Goal: Information Seeking & Learning: Learn about a topic

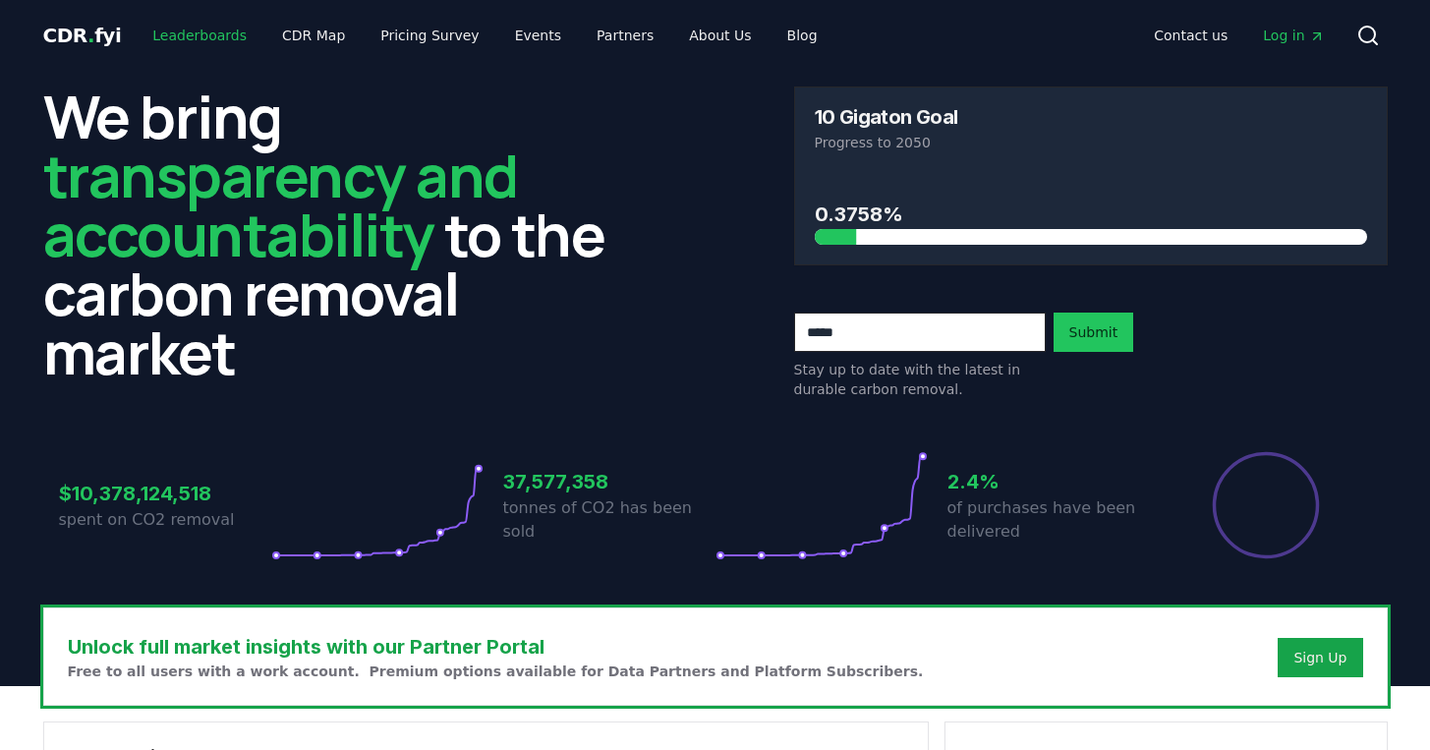
click at [206, 37] on link "Leaderboards" at bounding box center [200, 35] width 126 height 35
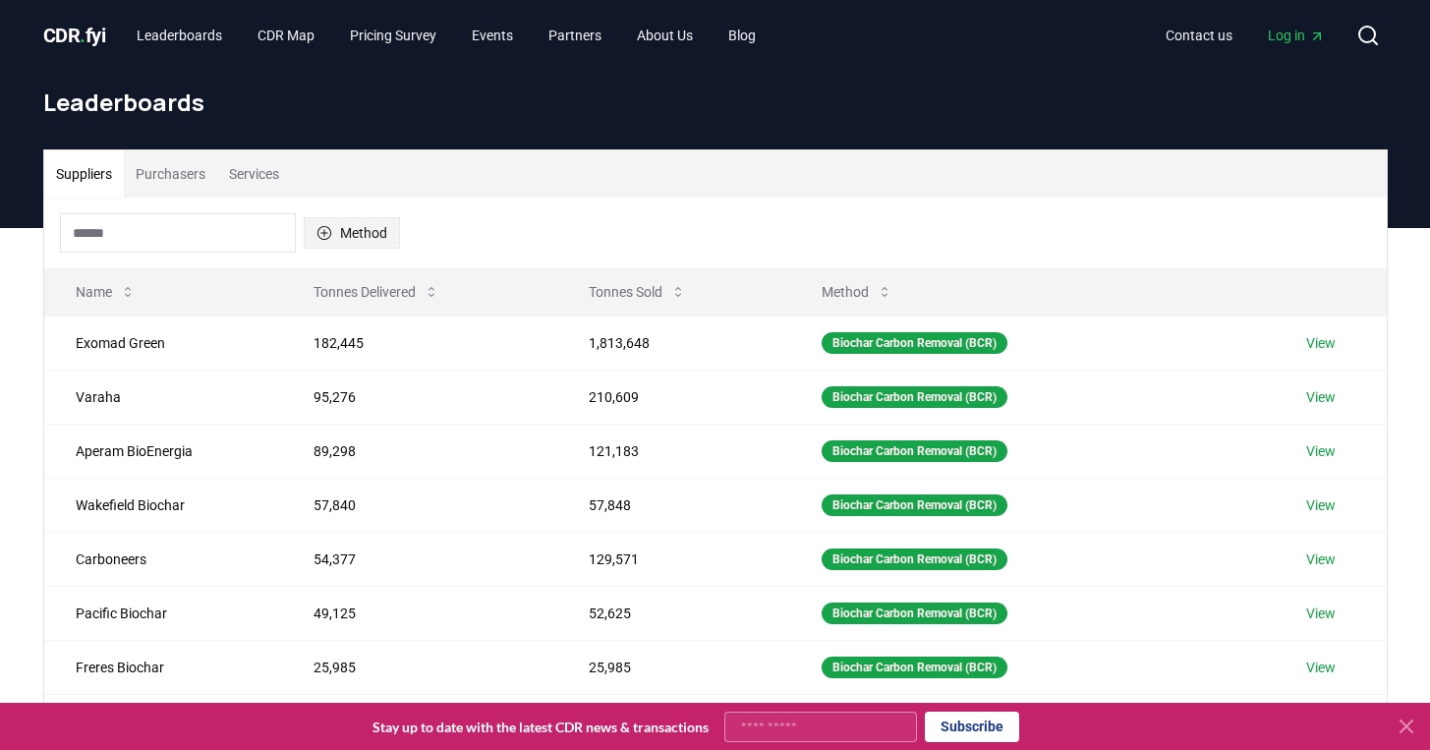
click at [349, 236] on button "Method" at bounding box center [352, 232] width 96 height 31
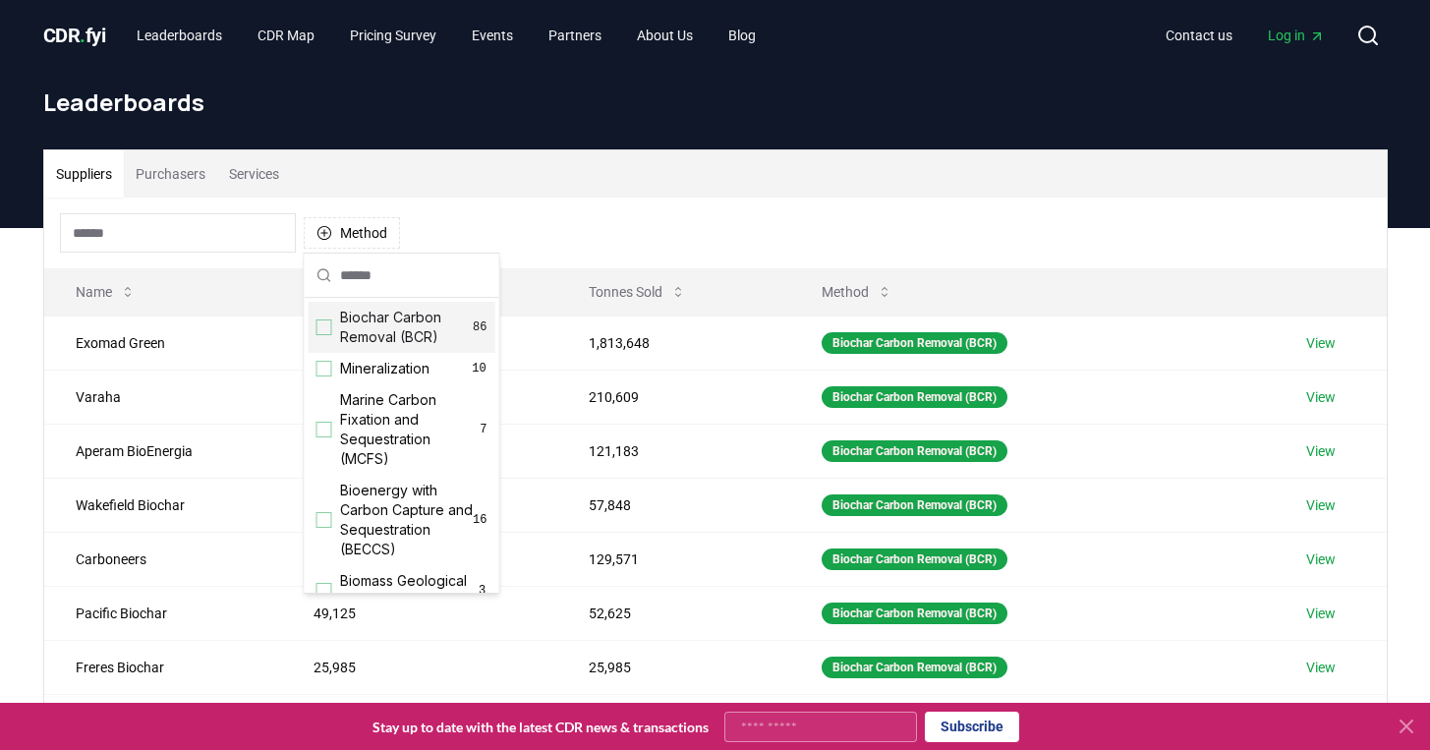
click at [320, 328] on div "Suggestions" at bounding box center [324, 327] width 16 height 16
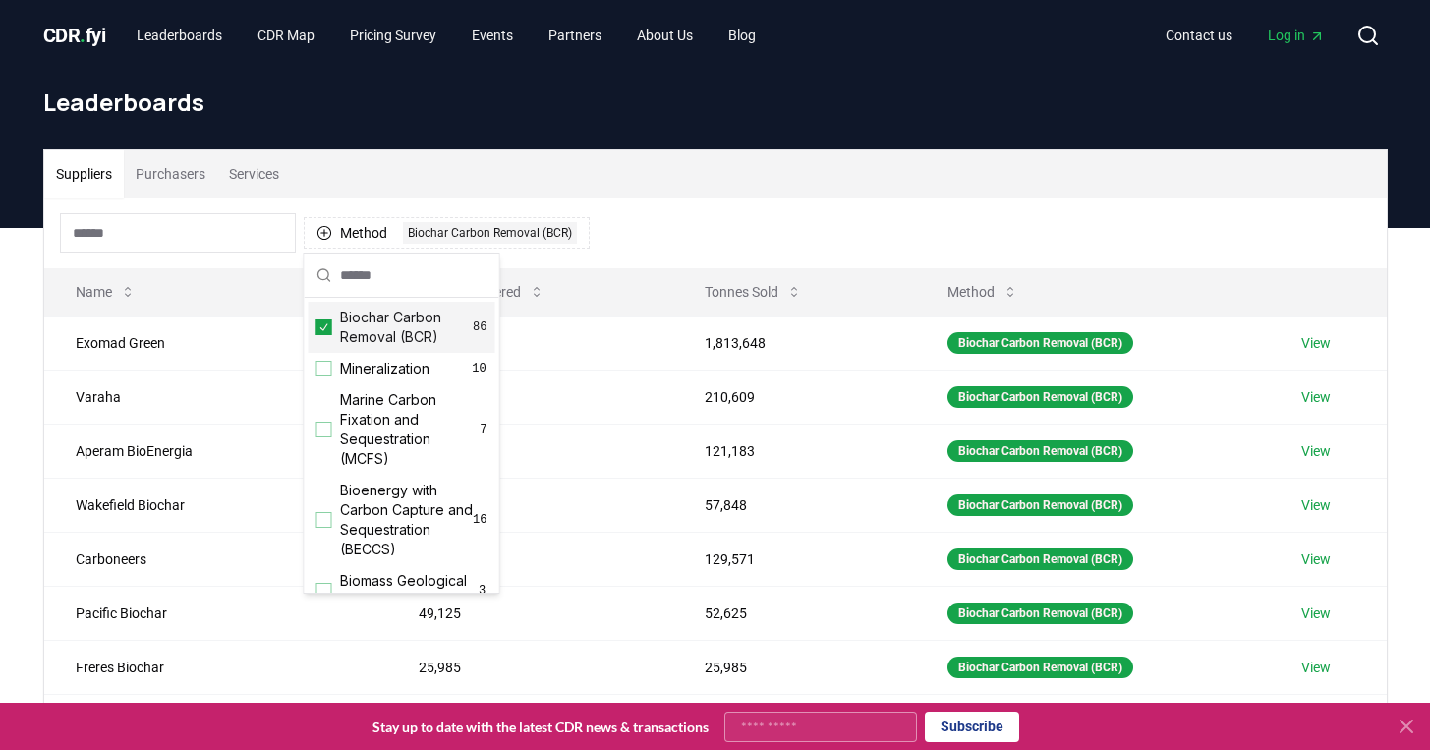
click at [704, 209] on div "Method 1 Biochar Carbon Removal (BCR)" at bounding box center [715, 233] width 1342 height 71
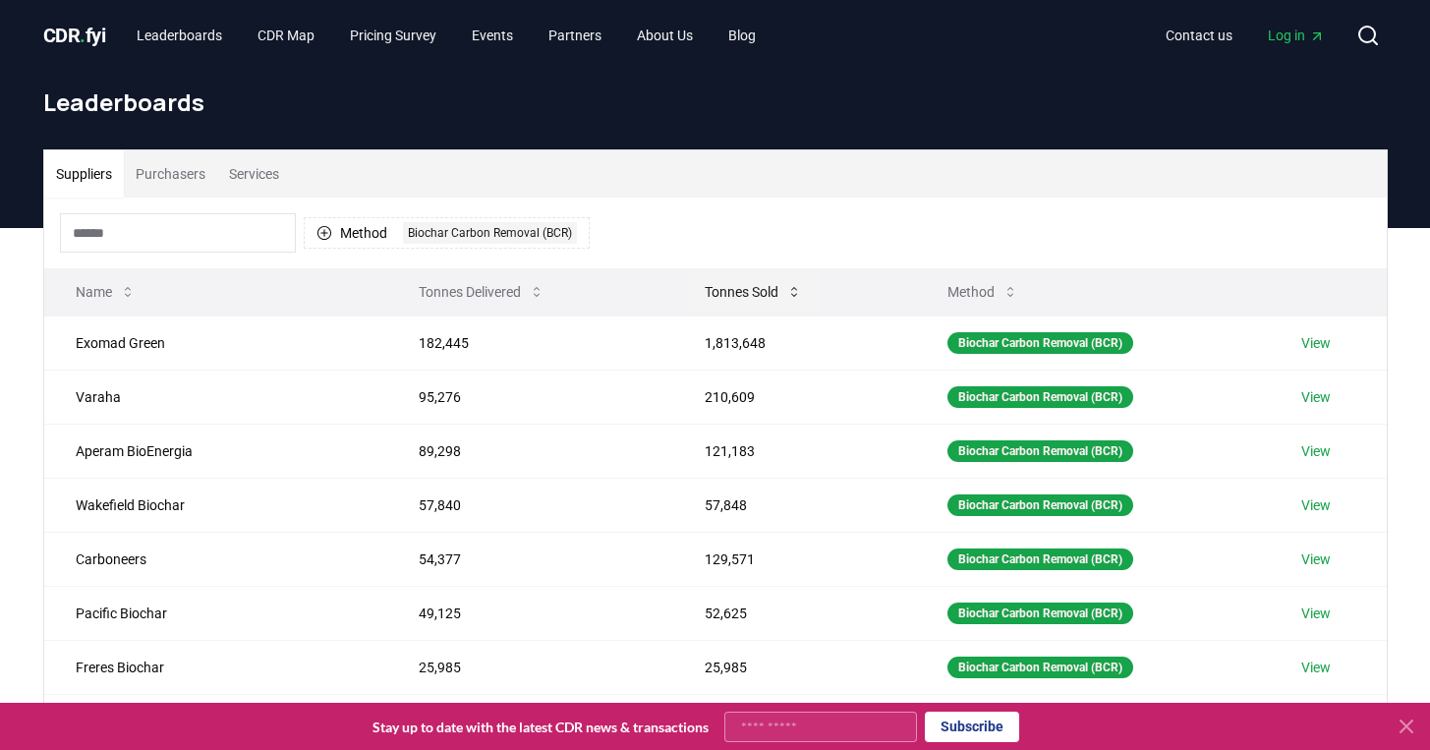
click at [743, 289] on button "Tonnes Sold" at bounding box center [753, 291] width 129 height 39
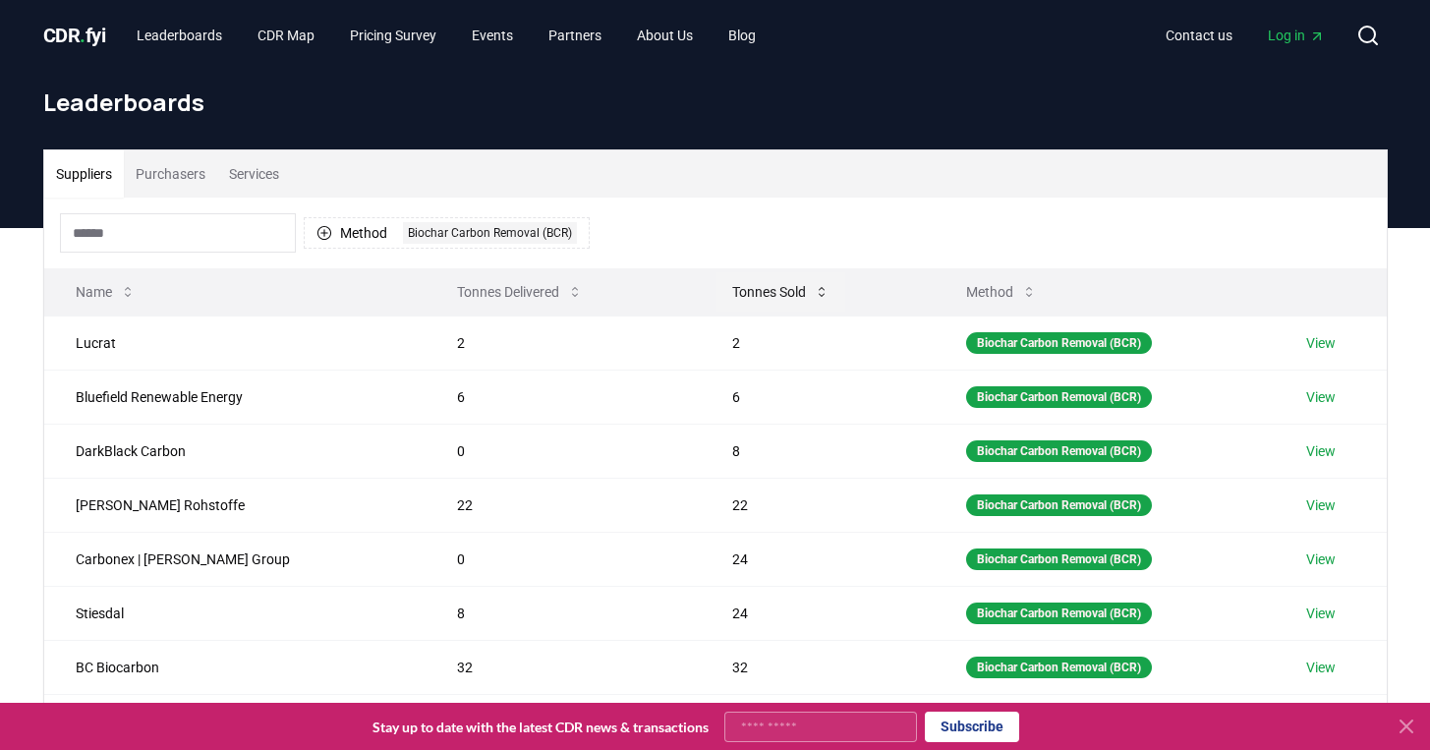
click at [743, 289] on button "Tonnes Sold" at bounding box center [780, 291] width 129 height 39
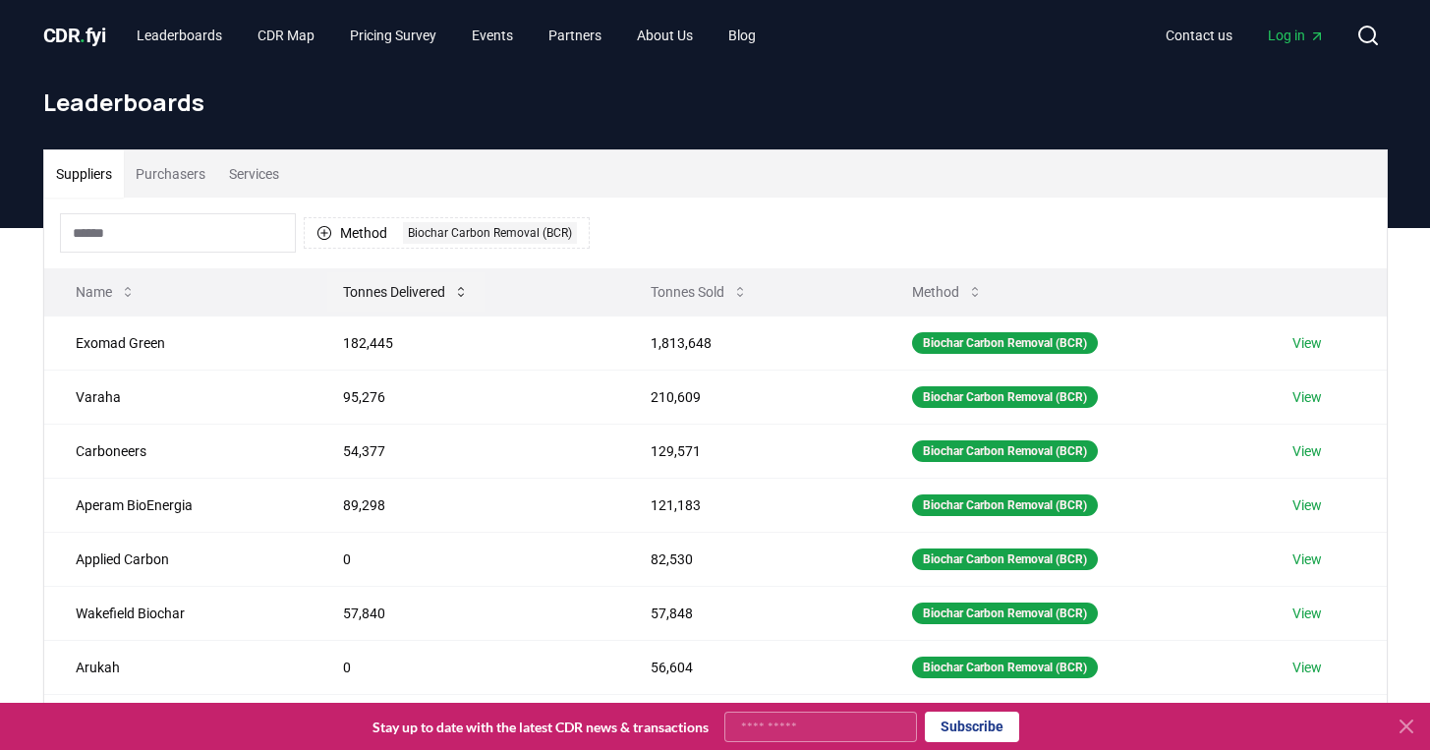
click at [398, 289] on button "Tonnes Delivered" at bounding box center [405, 291] width 157 height 39
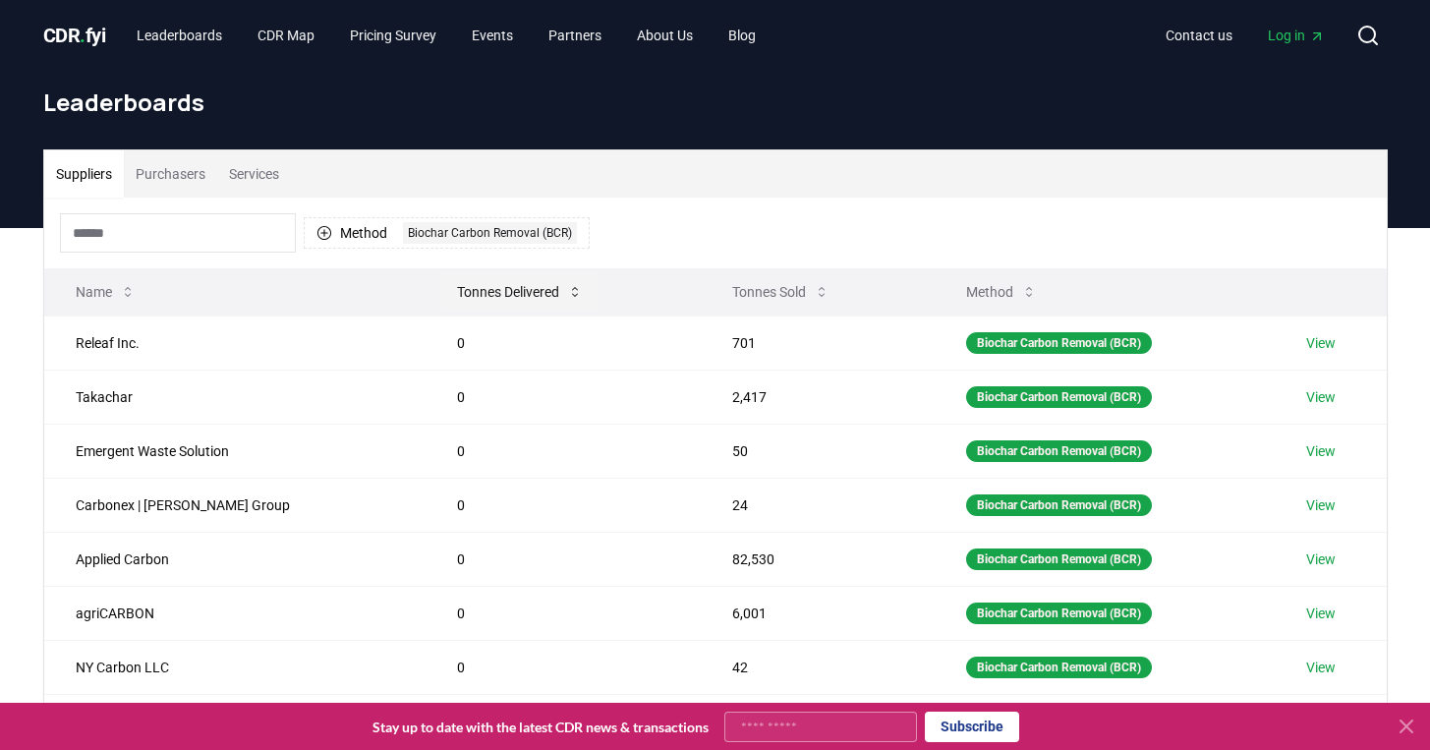
click at [441, 289] on button "Tonnes Delivered" at bounding box center [519, 291] width 157 height 39
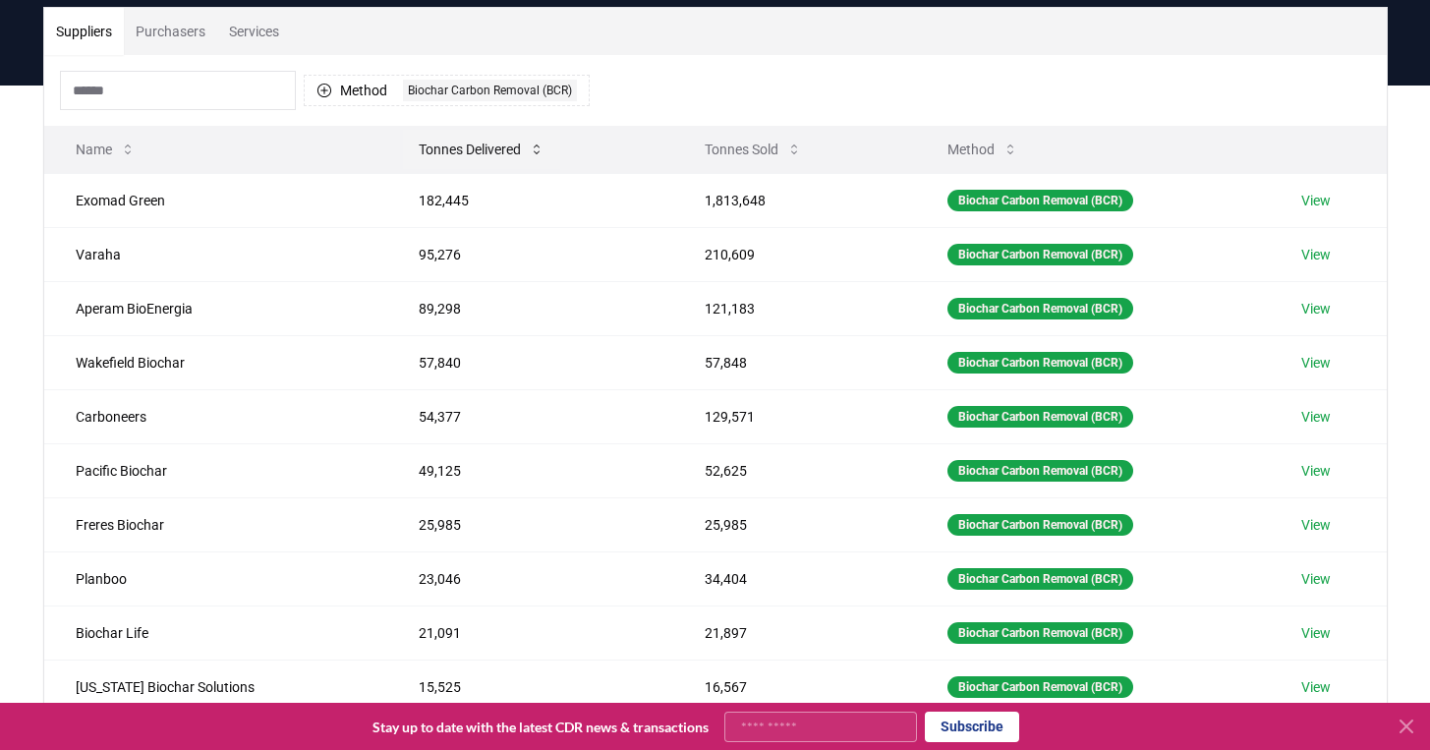
scroll to position [149, 0]
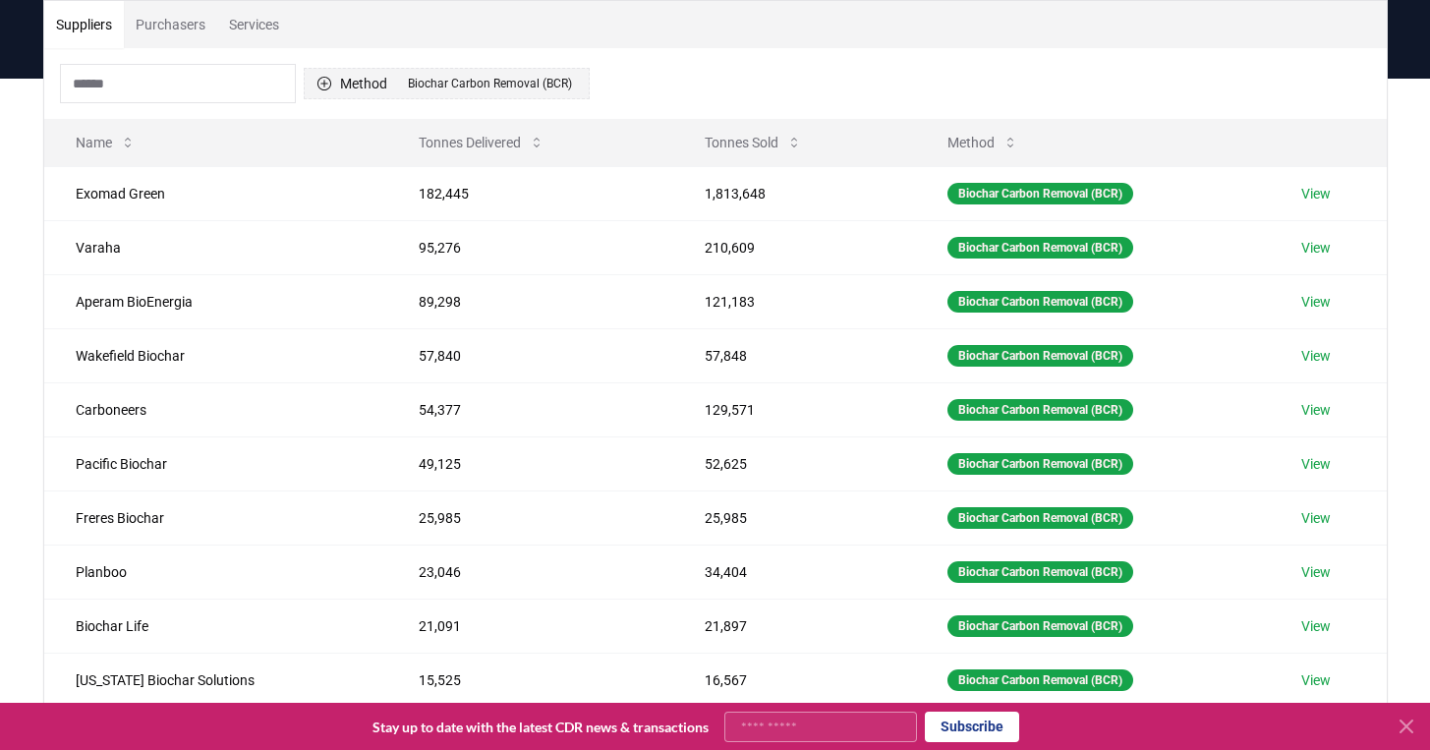
click at [327, 80] on icon "button" at bounding box center [324, 84] width 16 height 16
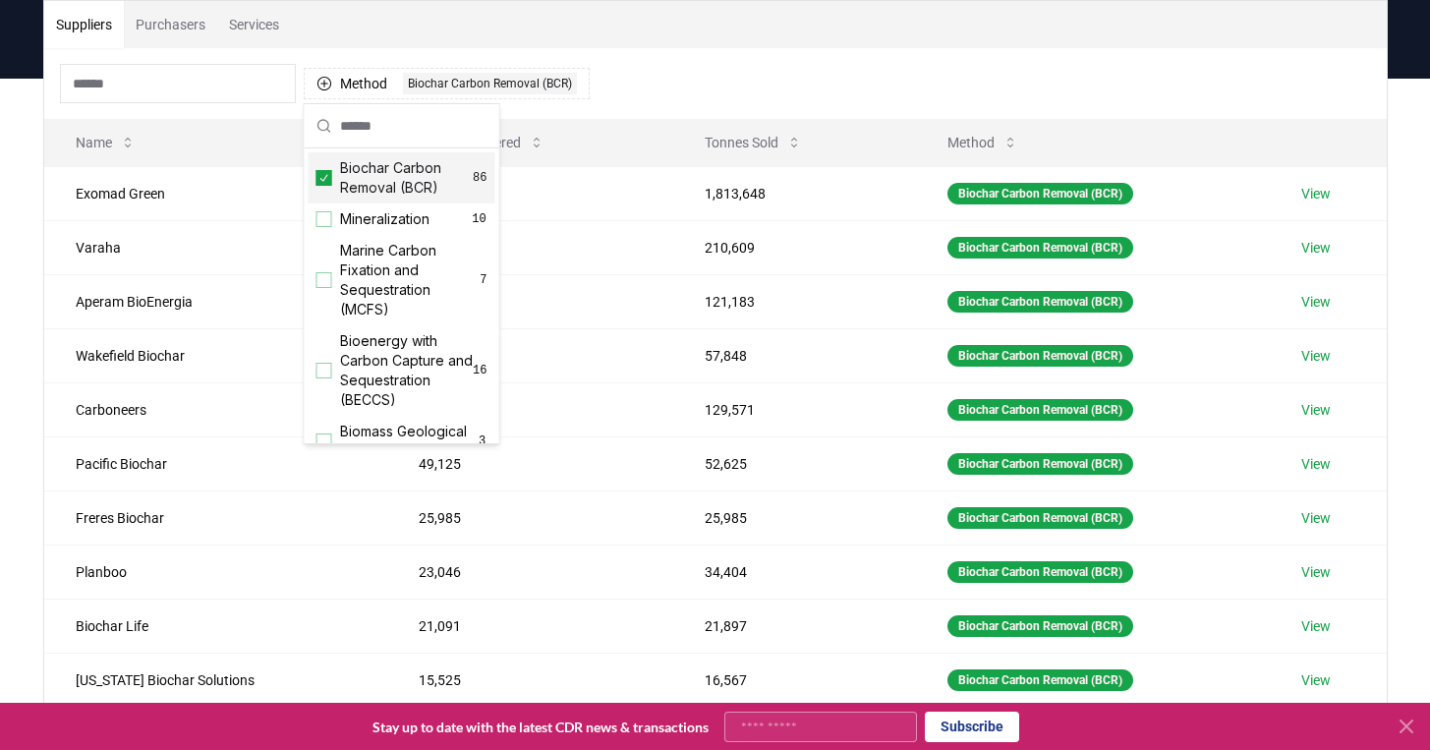
click at [323, 178] on icon "Suggestions" at bounding box center [324, 178] width 14 height 16
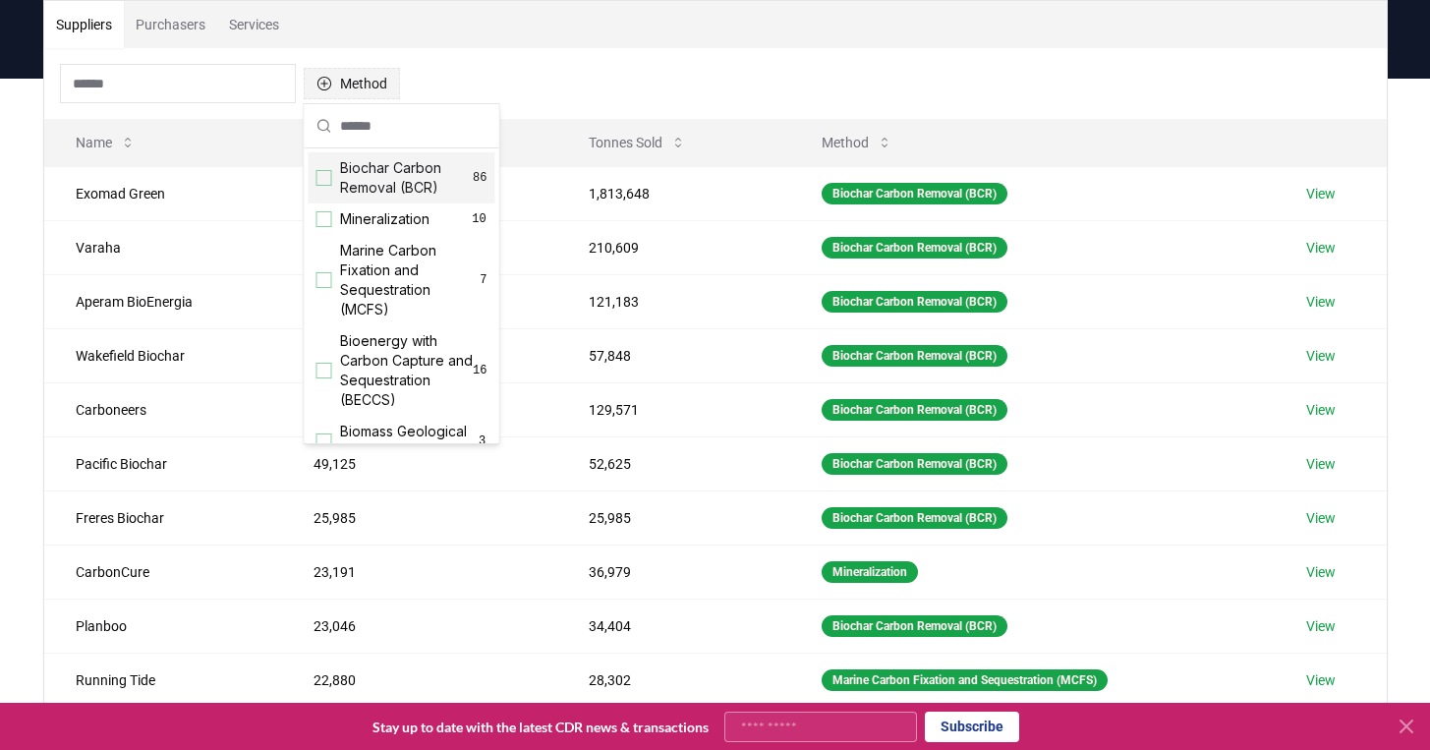
click at [327, 89] on icon "button" at bounding box center [324, 84] width 16 height 16
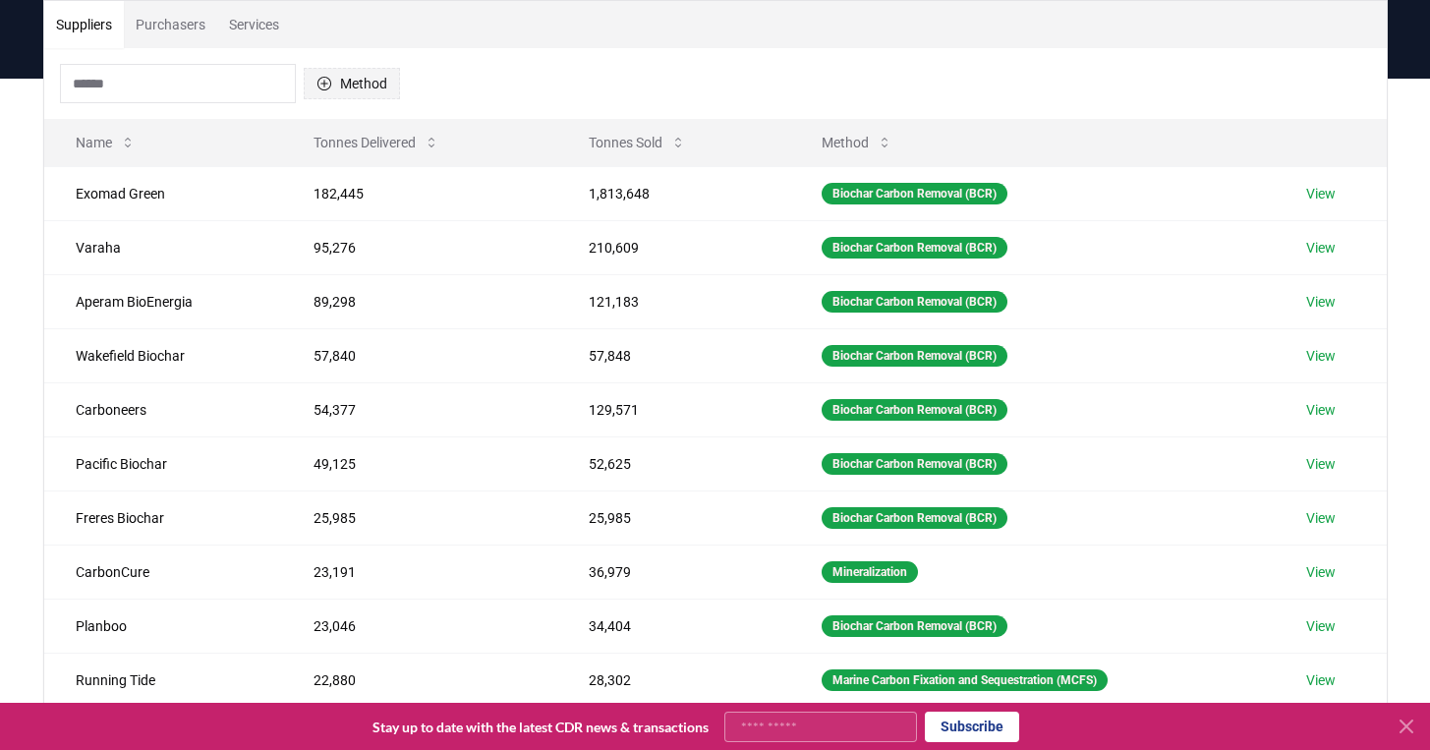
click at [327, 89] on icon "button" at bounding box center [324, 84] width 16 height 16
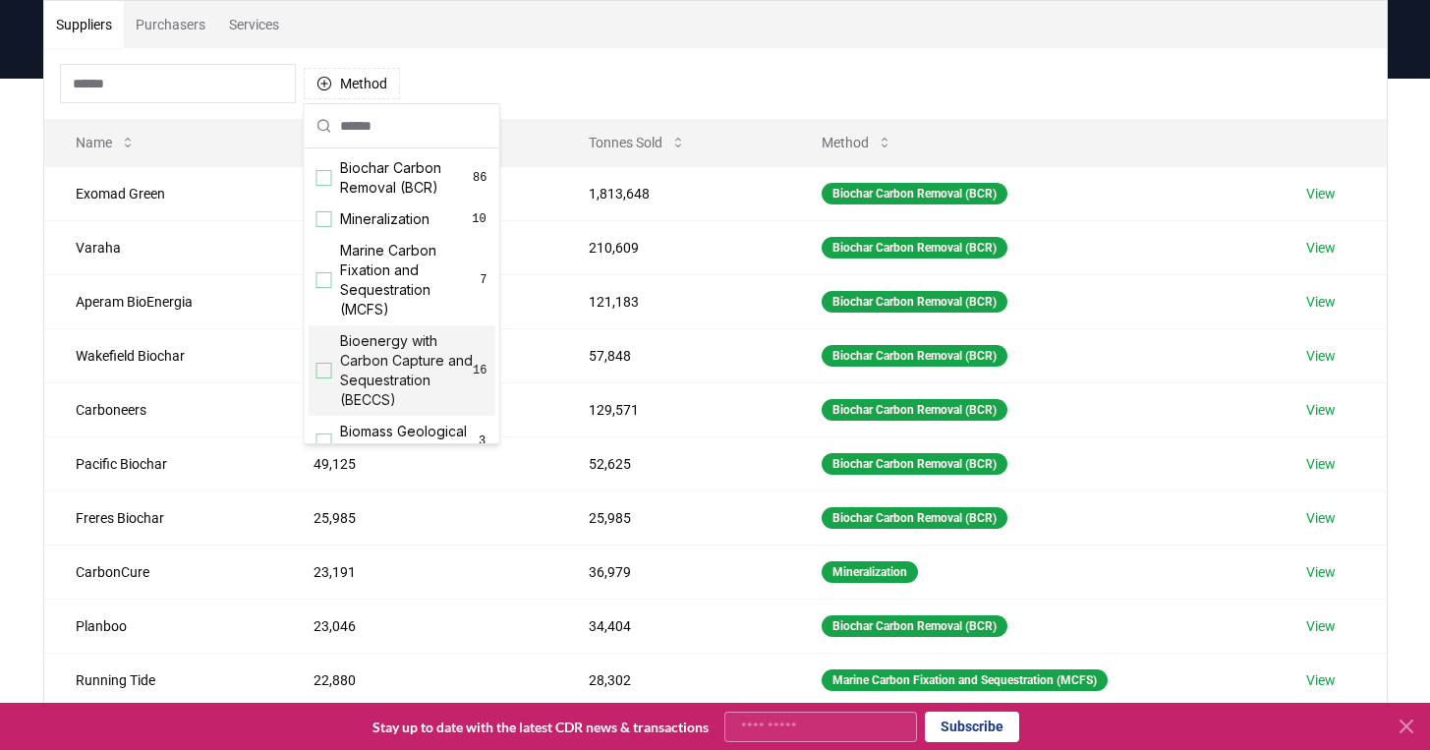
click at [343, 361] on span "Bioenergy with Carbon Capture and Sequestration (BECCS)" at bounding box center [407, 370] width 134 height 79
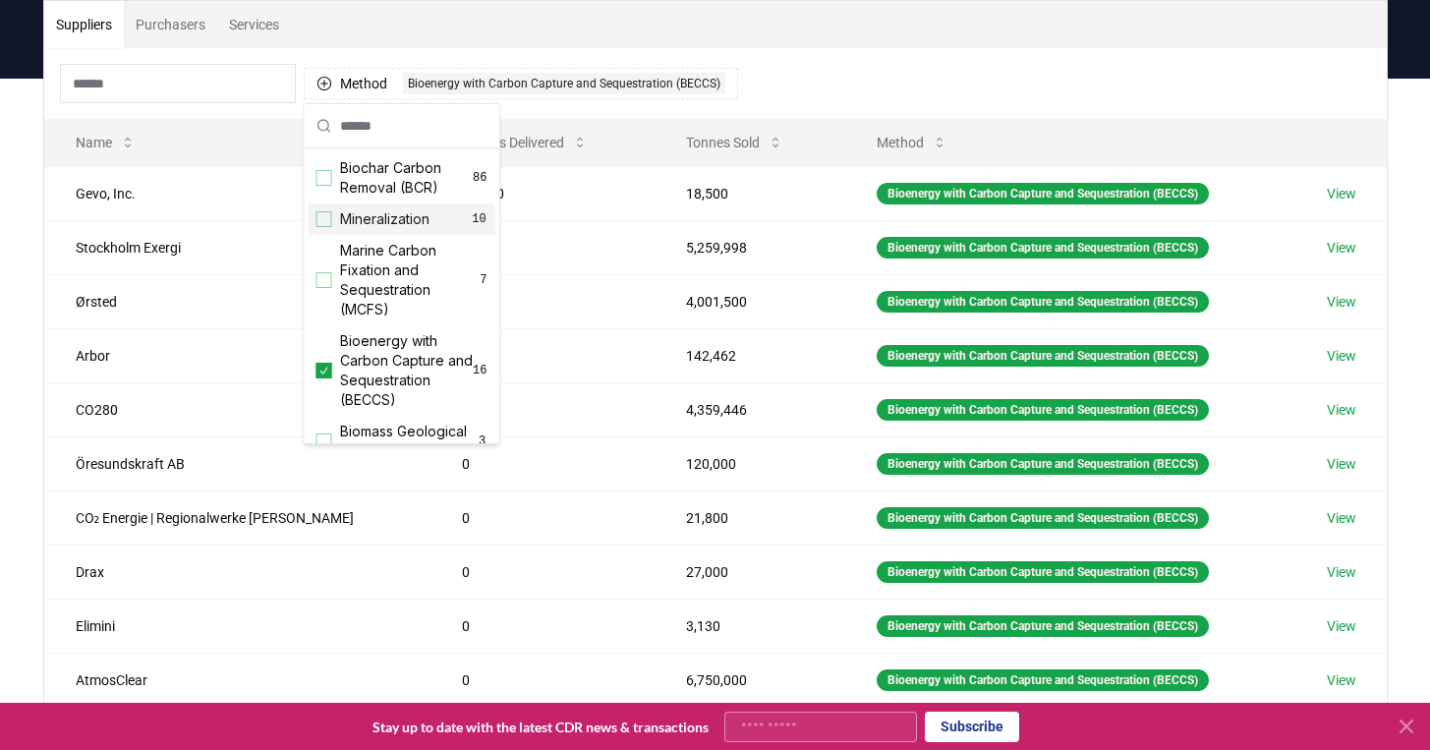
click at [842, 87] on div "Method 1 Bioenergy with Carbon Capture and Sequestration (BECCS)" at bounding box center [715, 83] width 1342 height 71
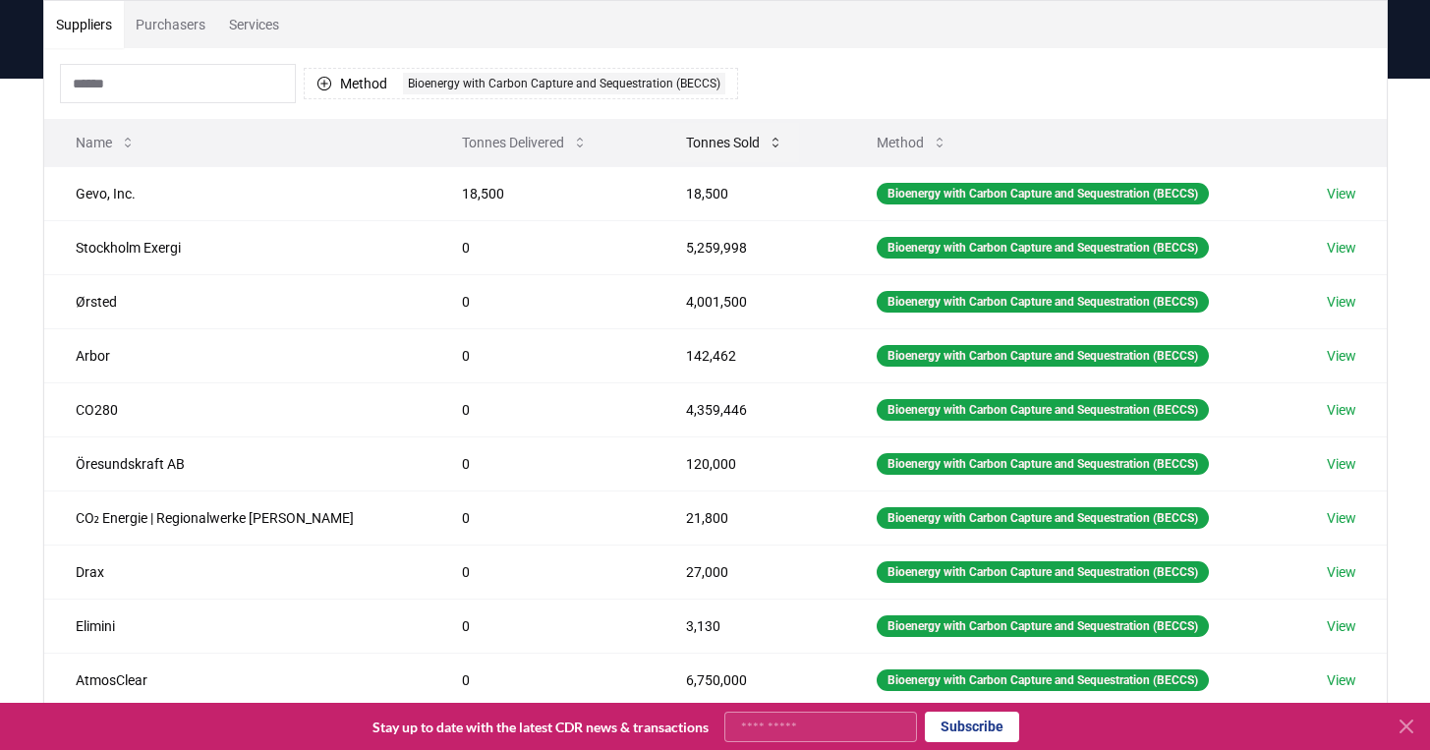
click at [709, 141] on button "Tonnes Sold" at bounding box center [734, 142] width 129 height 39
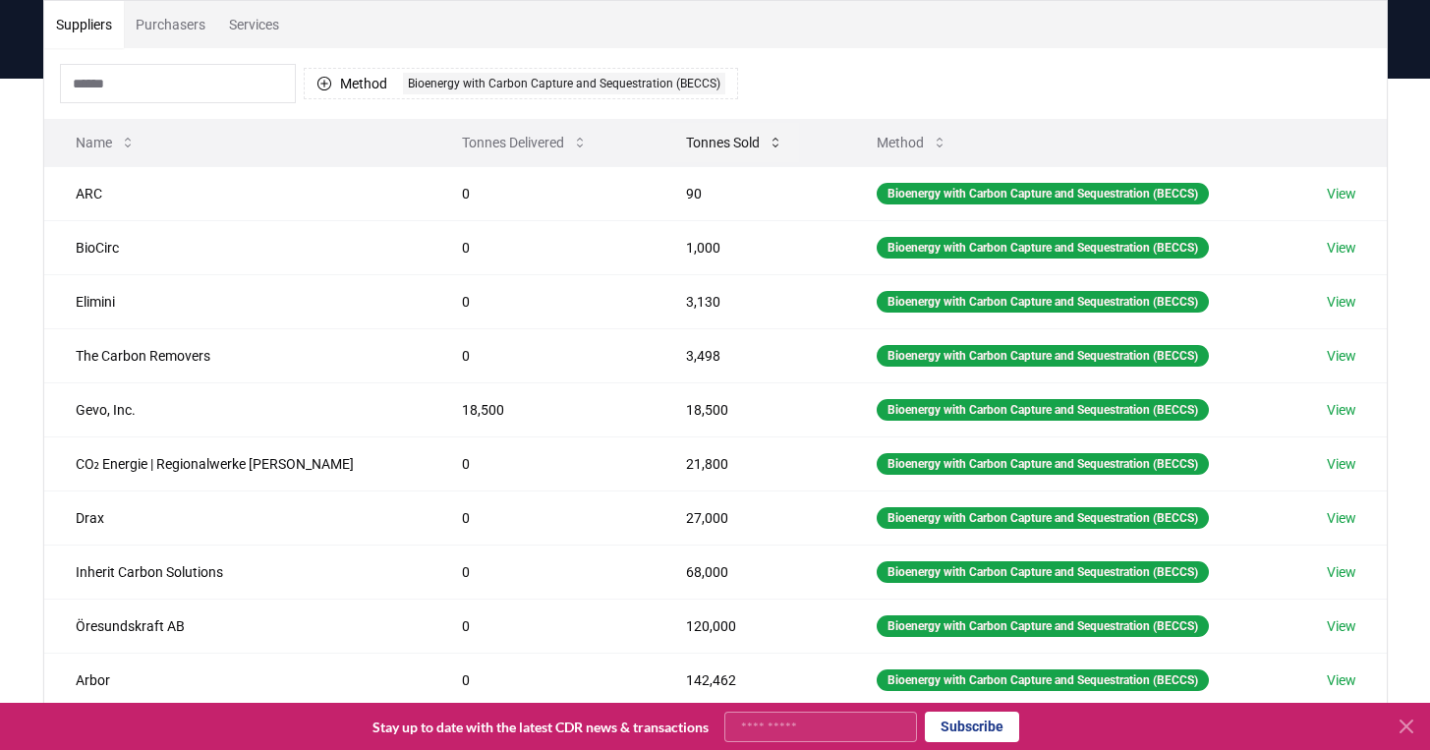
click at [709, 141] on button "Tonnes Sold" at bounding box center [734, 142] width 129 height 39
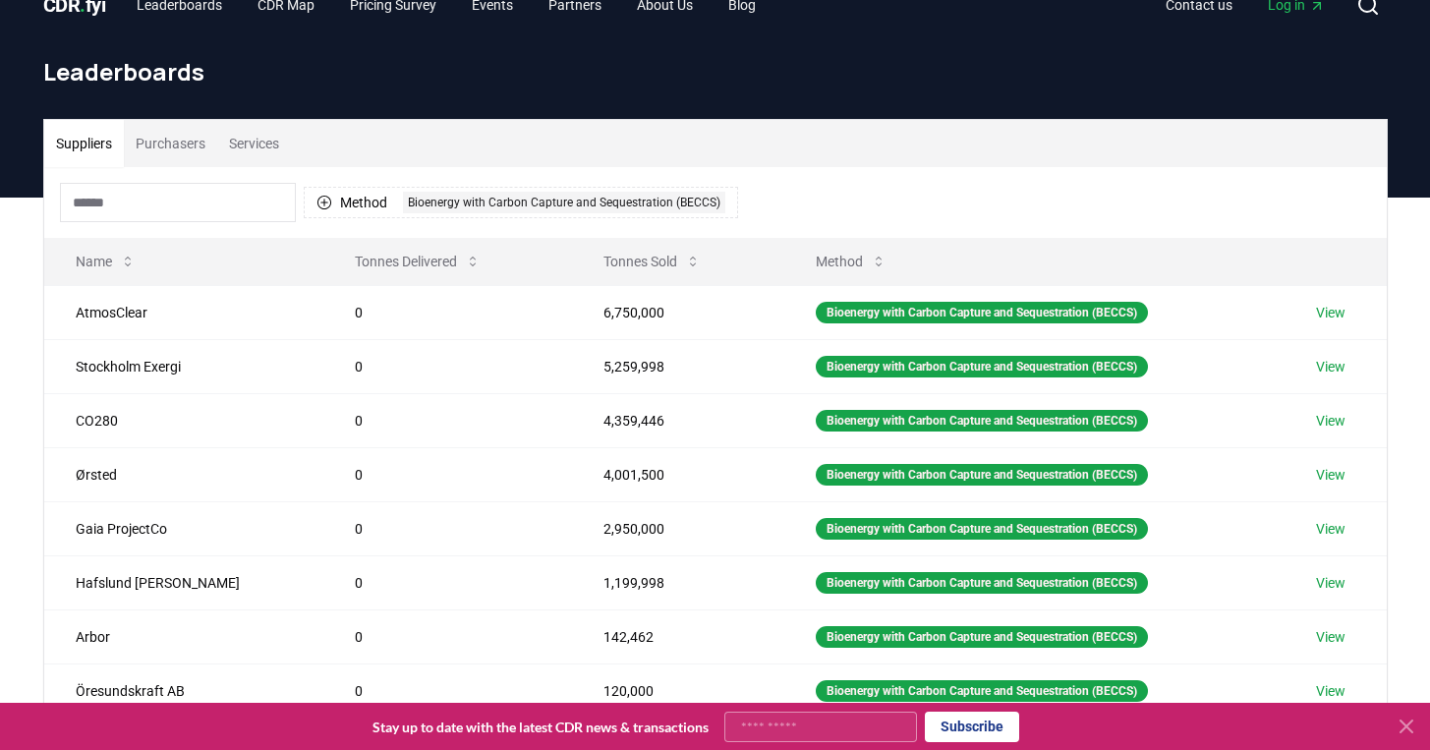
scroll to position [0, 0]
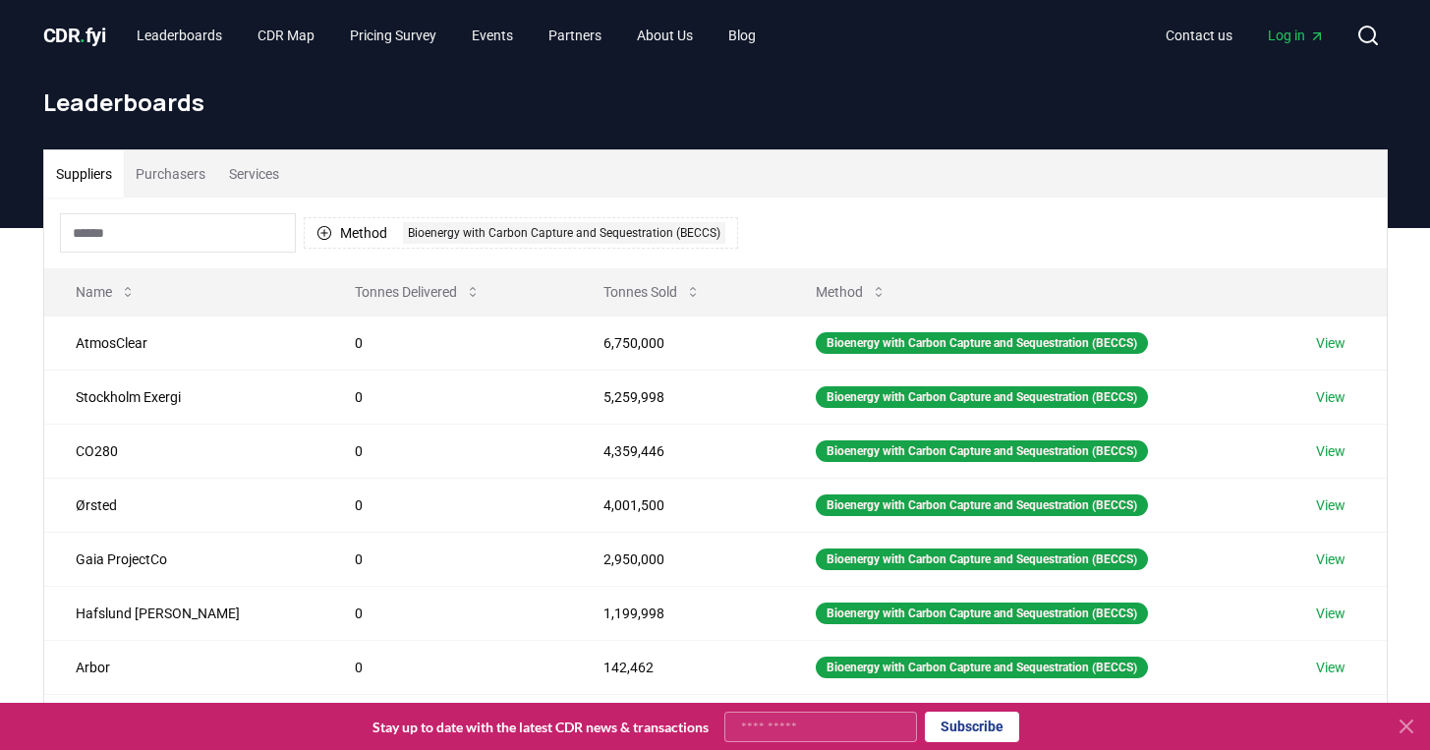
click at [214, 237] on input at bounding box center [178, 232] width 236 height 39
click at [332, 232] on button "Method 1 Bioenergy with Carbon Capture and Sequestration (BECCS)" at bounding box center [521, 232] width 434 height 31
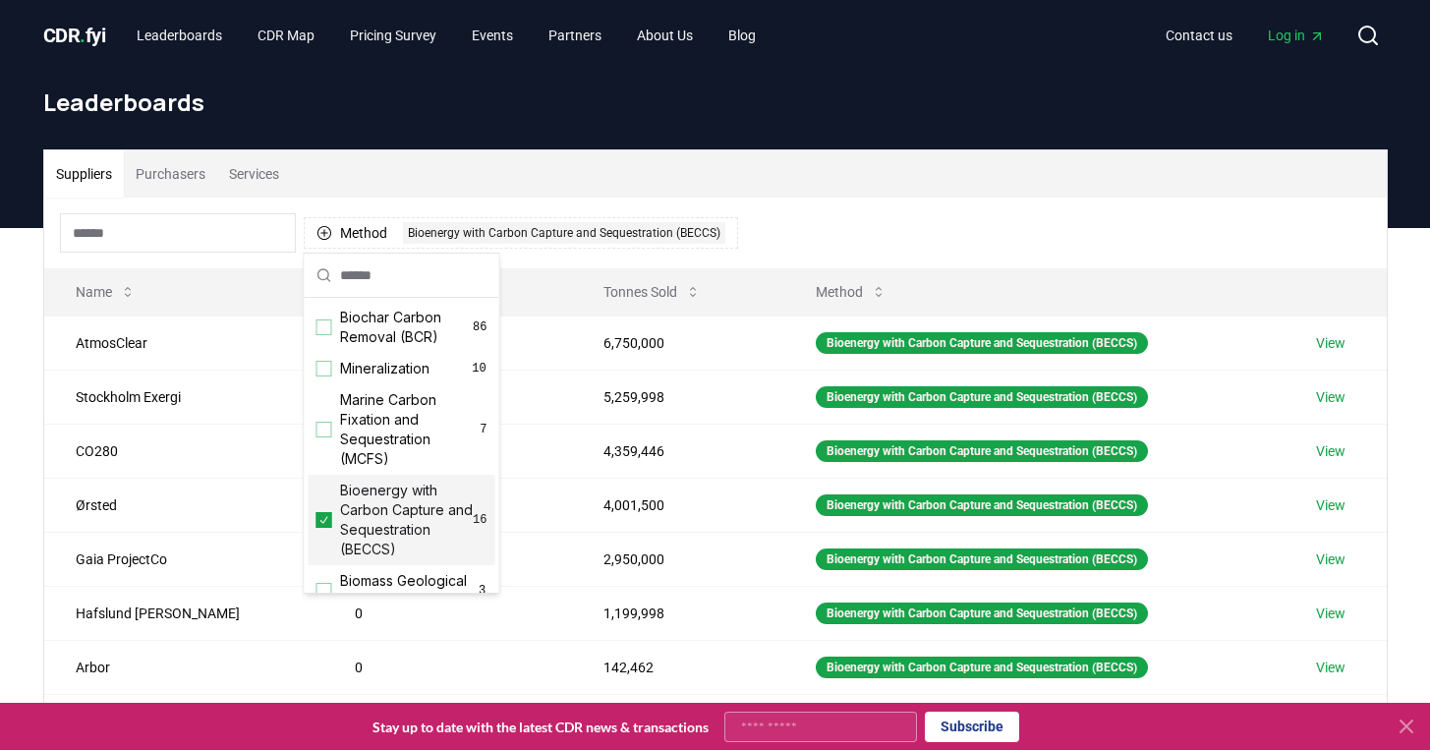
click at [326, 523] on icon "Suggestions" at bounding box center [324, 520] width 14 height 16
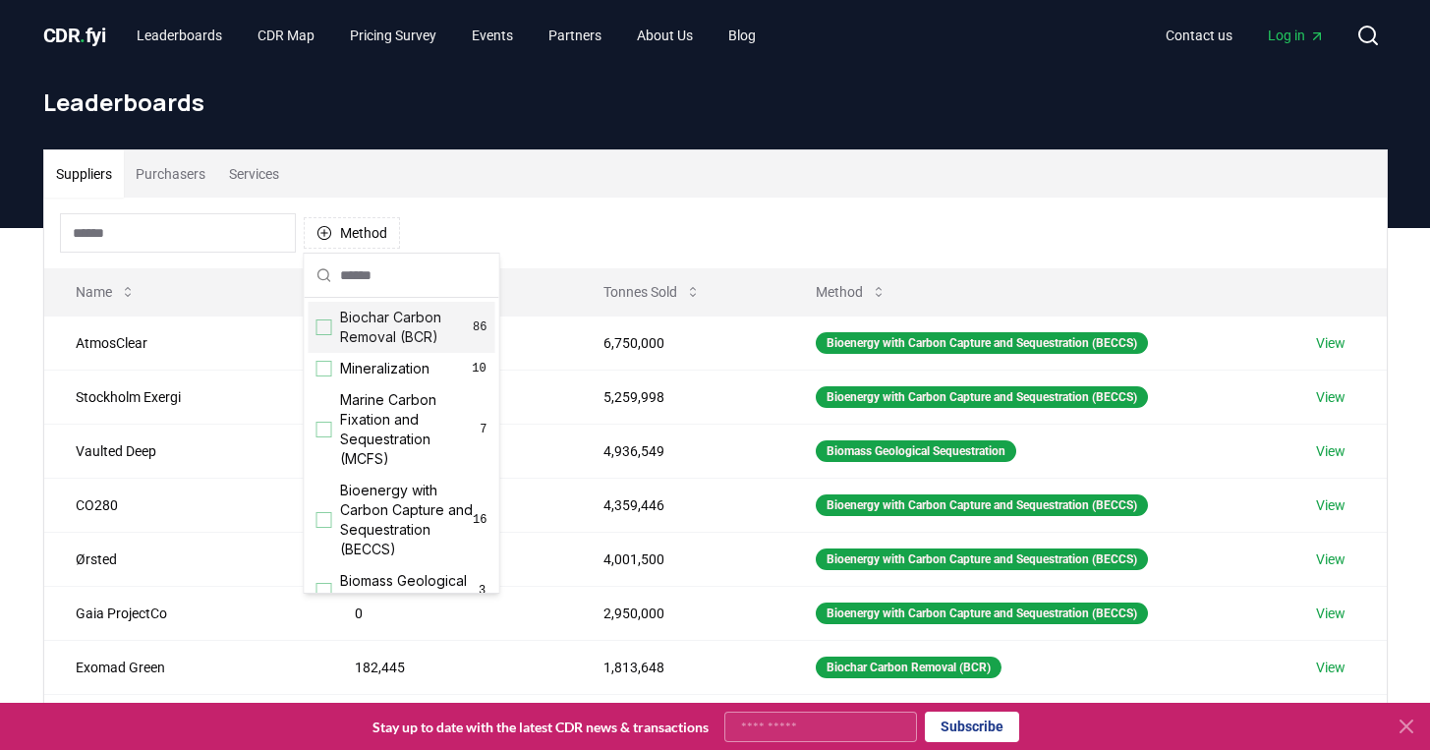
click at [388, 278] on input "text" at bounding box center [413, 275] width 147 height 43
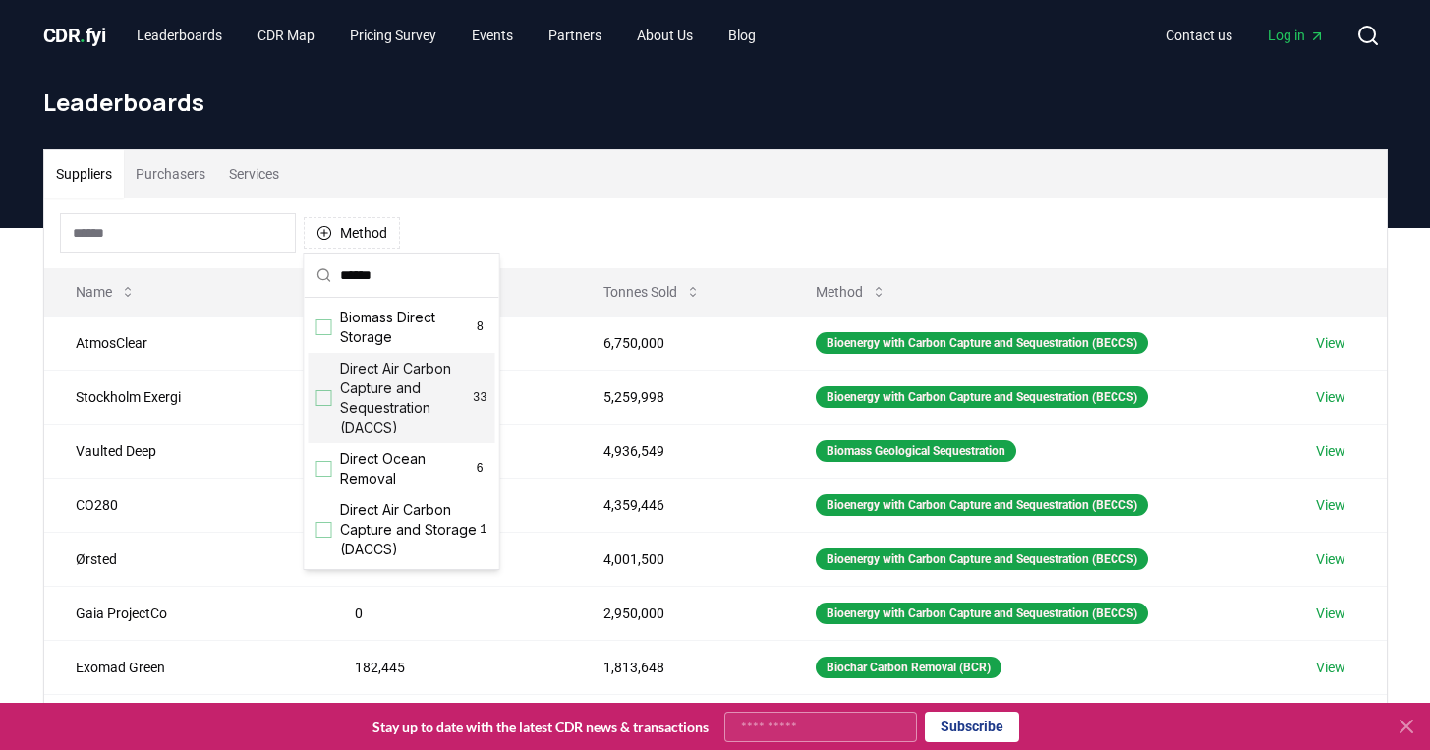
type input "******"
click at [326, 395] on div "Suggestions" at bounding box center [324, 398] width 16 height 16
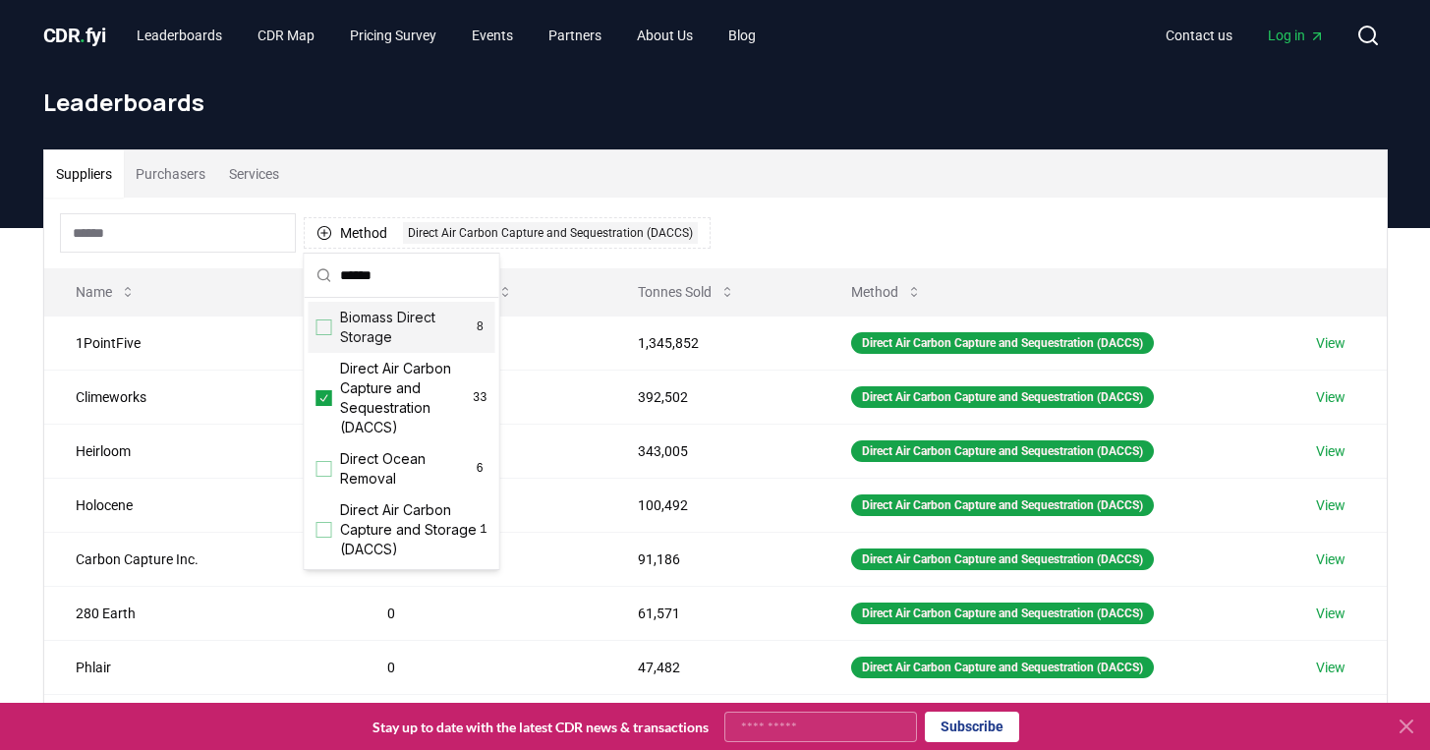
click at [668, 196] on div "Suppliers Purchasers Services" at bounding box center [715, 173] width 1342 height 47
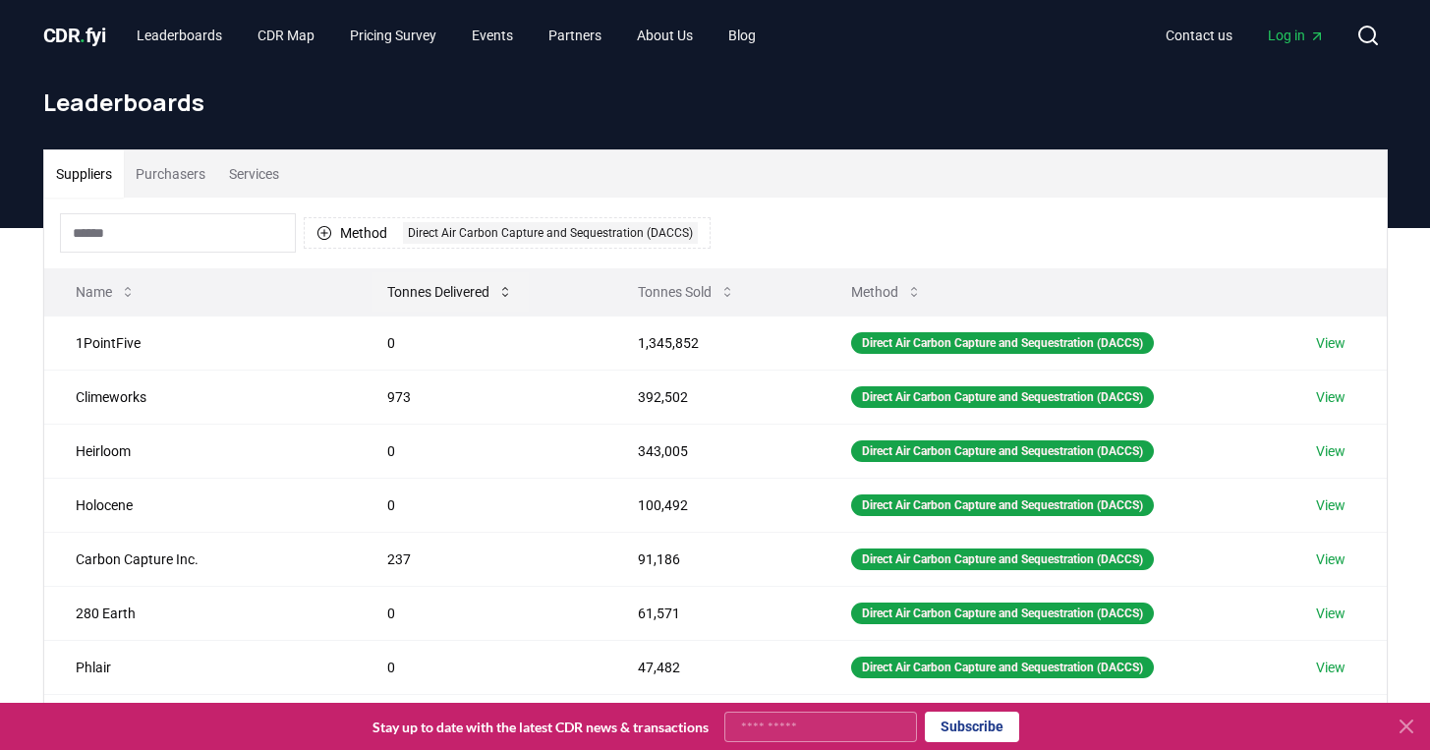
click at [376, 294] on button "Tonnes Delivered" at bounding box center [449, 291] width 157 height 39
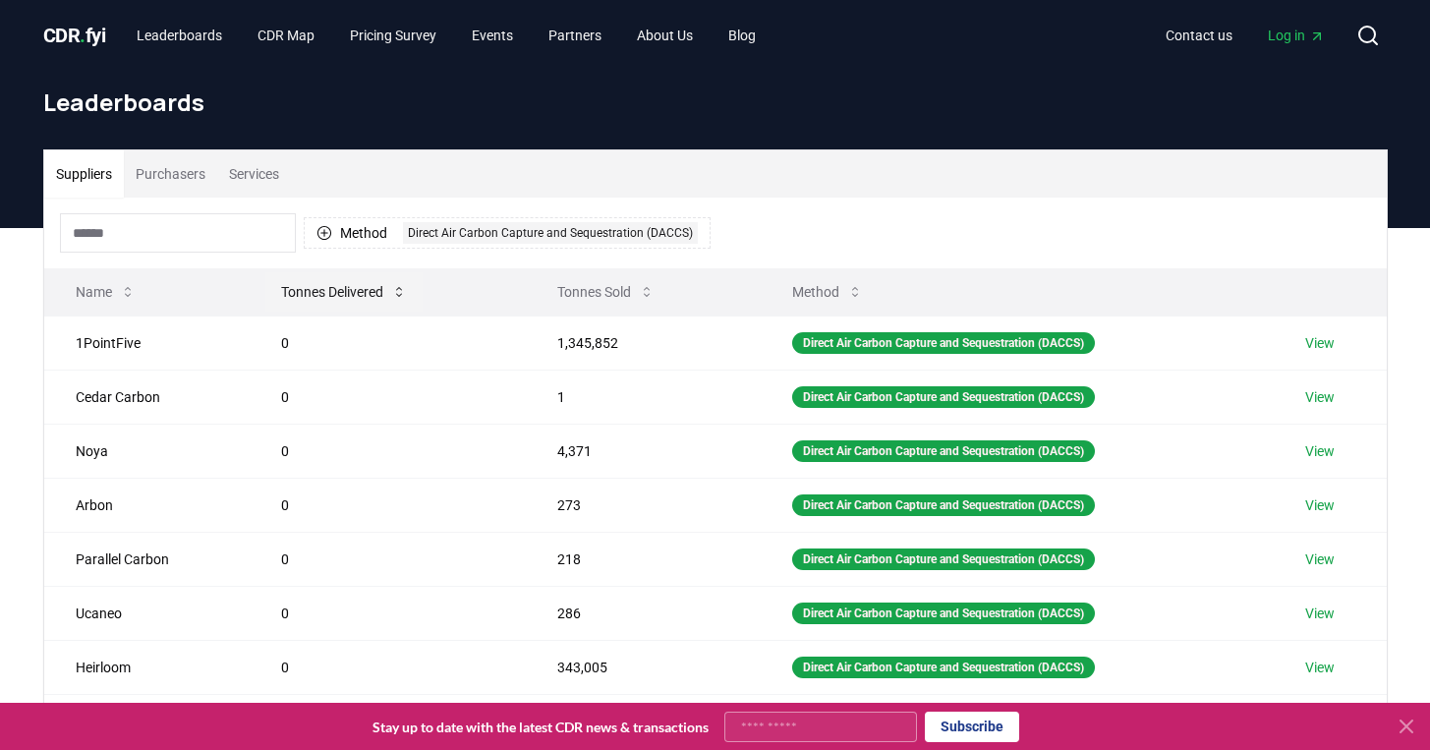
click at [376, 294] on button "Tonnes Delivered" at bounding box center [343, 291] width 157 height 39
